Goal: Navigation & Orientation: Find specific page/section

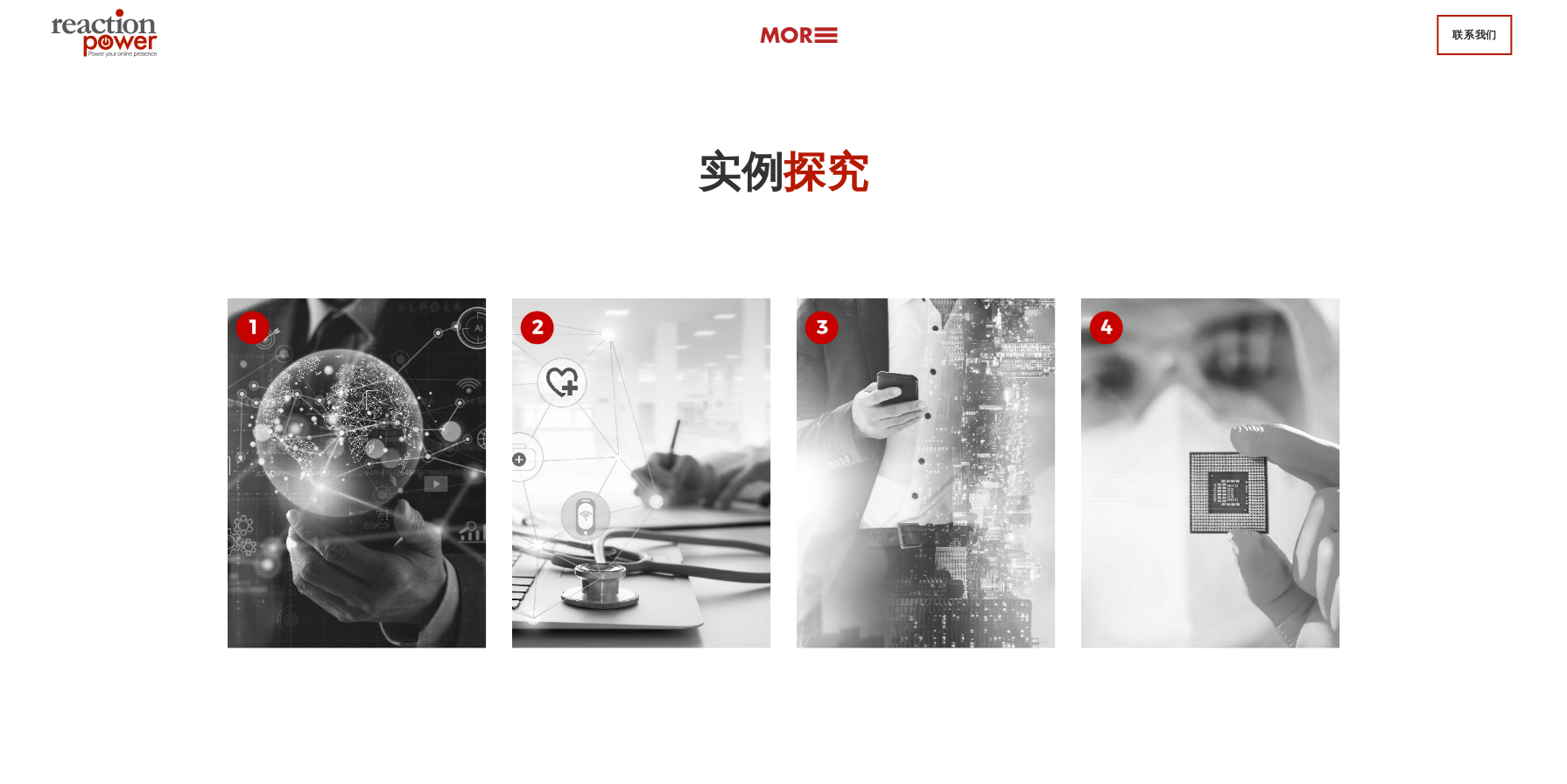
scroll to position [8227, 0]
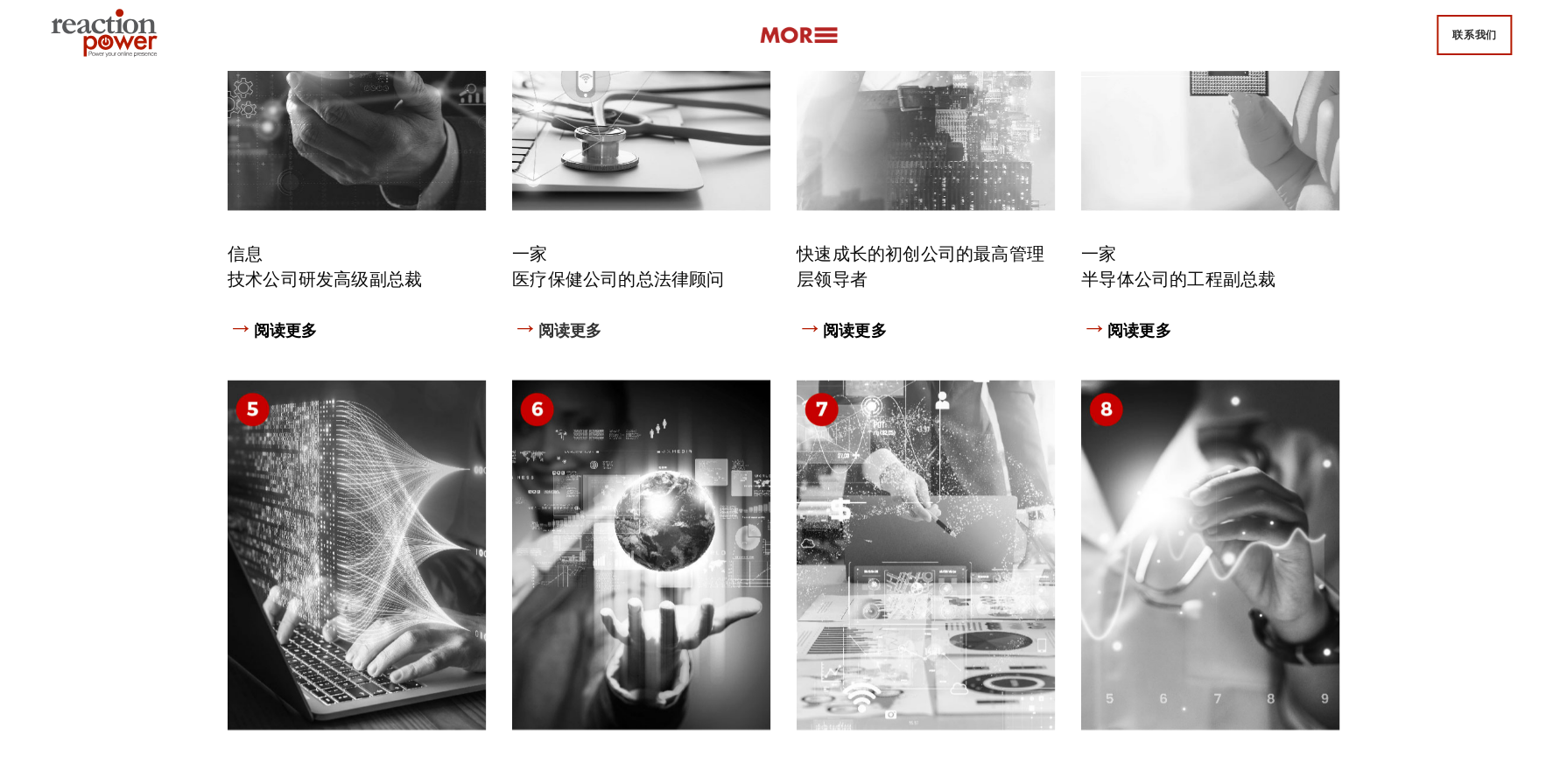
click at [588, 341] on link "→ 阅读更多" at bounding box center [557, 331] width 89 height 20
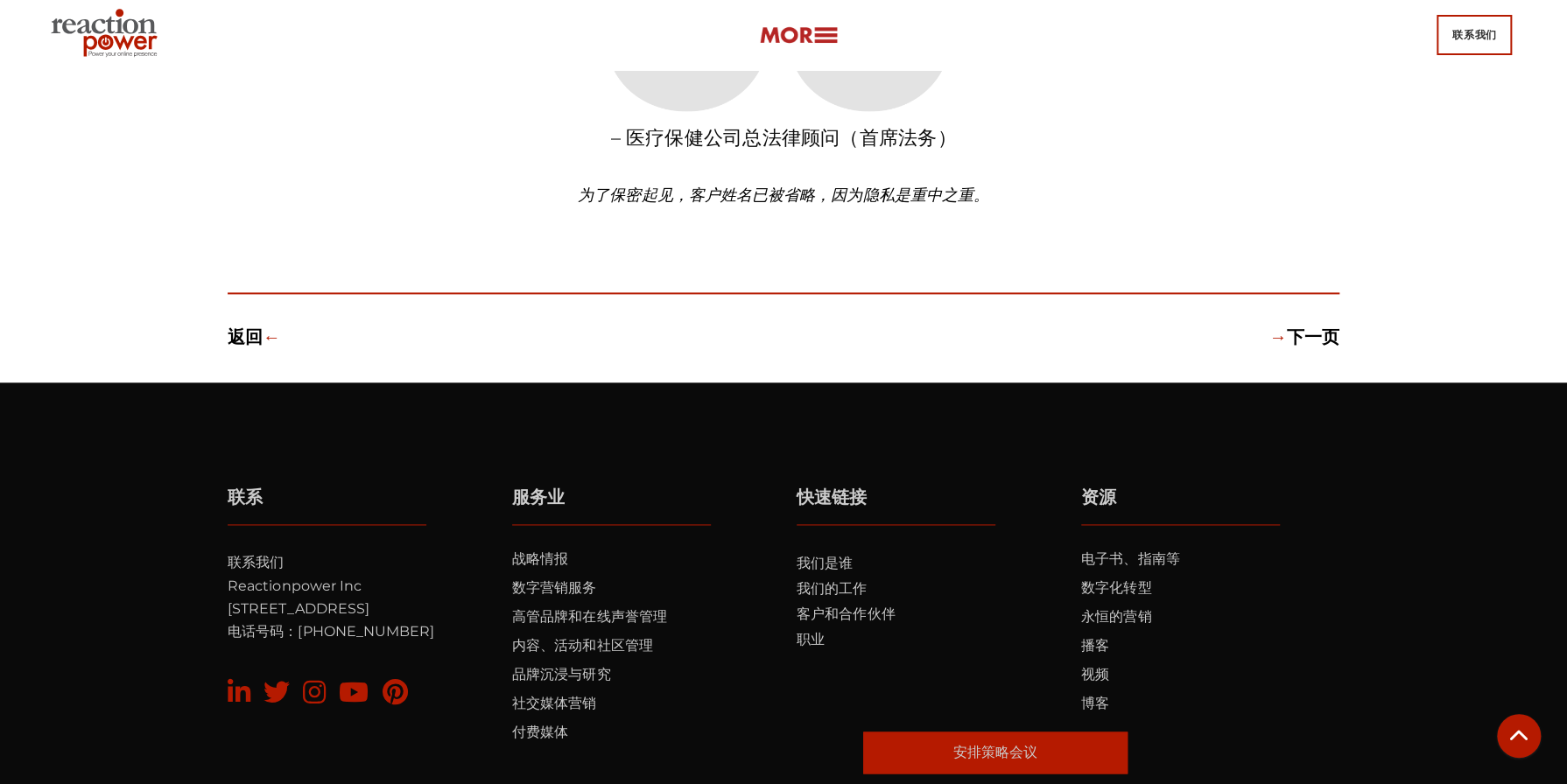
scroll to position [1442, 0]
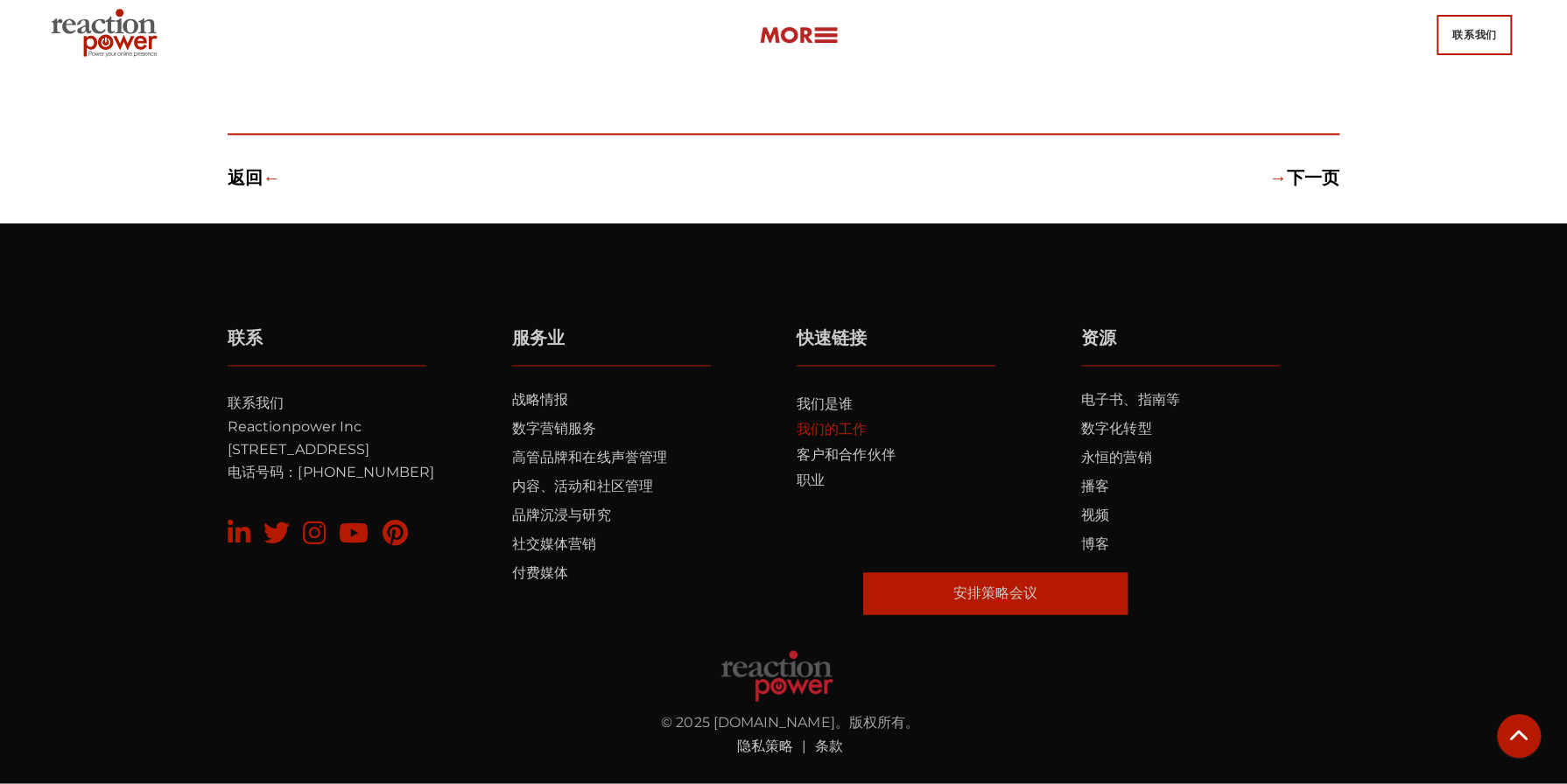
click at [828, 430] on link "我们的工作" at bounding box center [832, 429] width 70 height 17
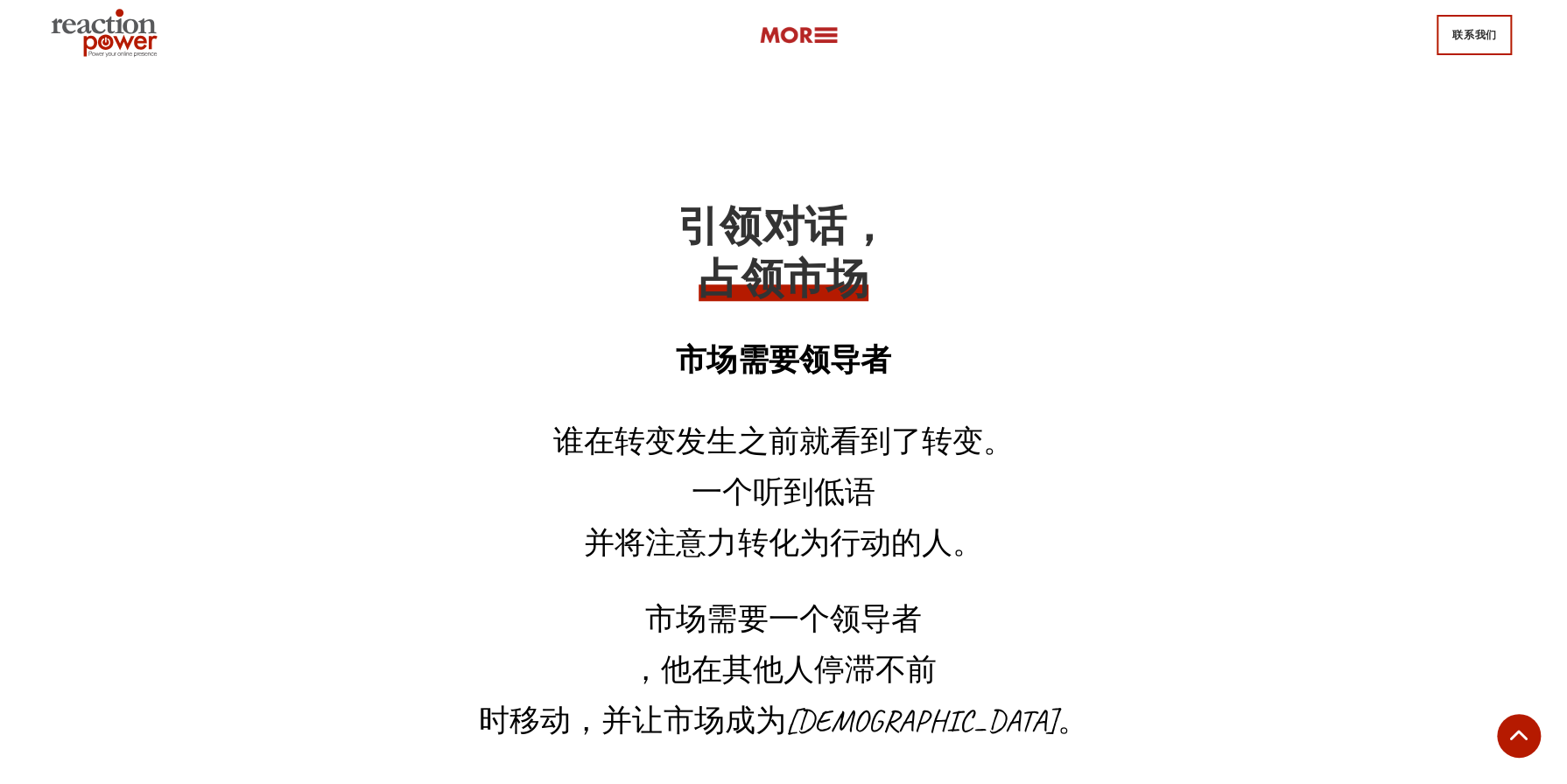
scroll to position [8910, 0]
